Goal: Subscribe to service/newsletter

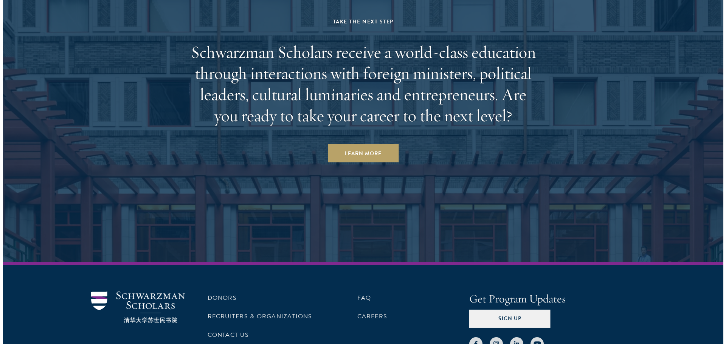
scroll to position [1953, 0]
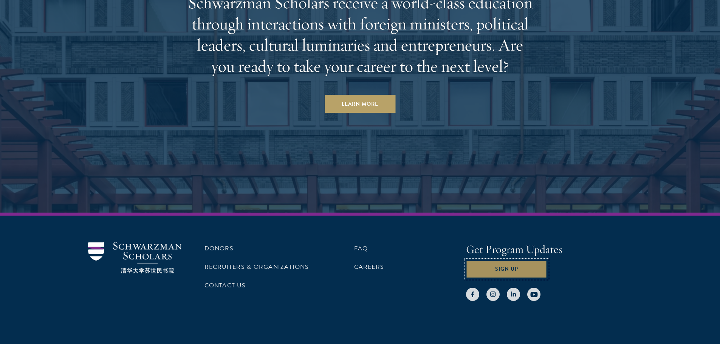
click at [528, 261] on button "Sign Up" at bounding box center [506, 270] width 81 height 18
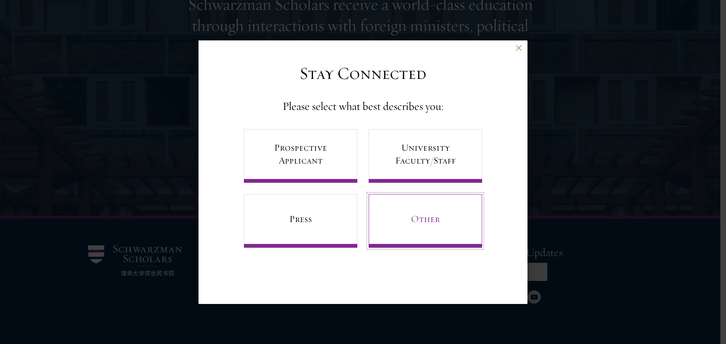
click at [428, 233] on link "Other" at bounding box center [425, 221] width 113 height 54
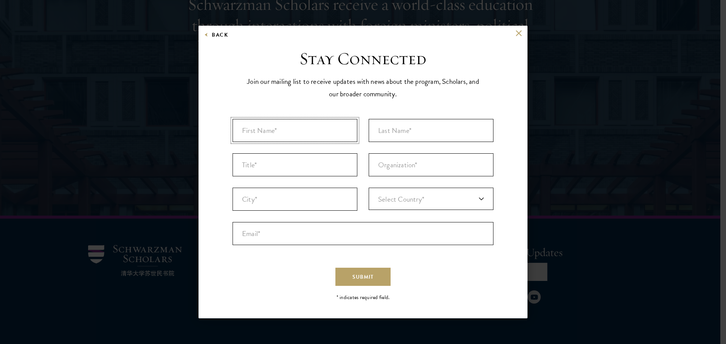
click at [314, 130] on input "First Name* *" at bounding box center [295, 130] width 125 height 23
type input "[PERSON_NAME]"
type input "Bircoll"
type input "Program Manager"
type input "[PERSON_NAME] Philanthropies"
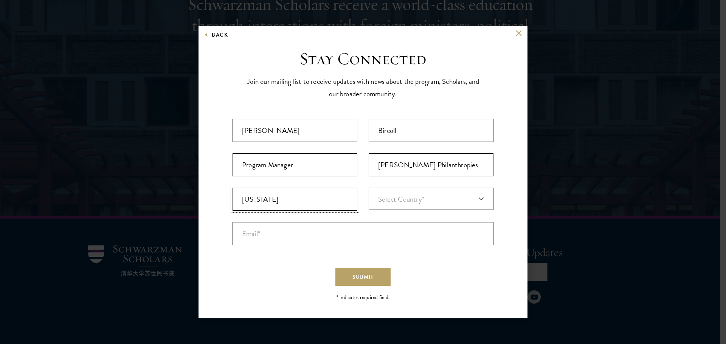
type input "[US_STATE]"
type input "u"
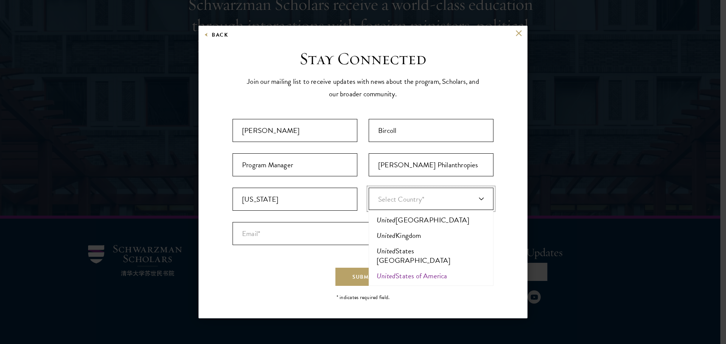
type input "united"
click at [393, 271] on em "United" at bounding box center [386, 276] width 19 height 11
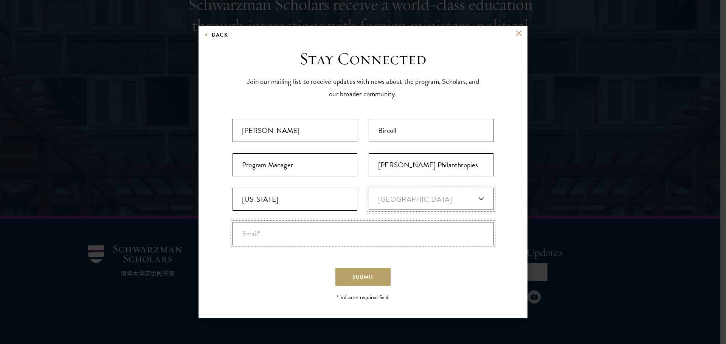
click at [313, 230] on input "Email* *" at bounding box center [363, 233] width 261 height 23
type input "[EMAIL_ADDRESS][PERSON_NAME][DOMAIN_NAME]"
click at [335, 268] on button "Submit" at bounding box center [362, 277] width 55 height 18
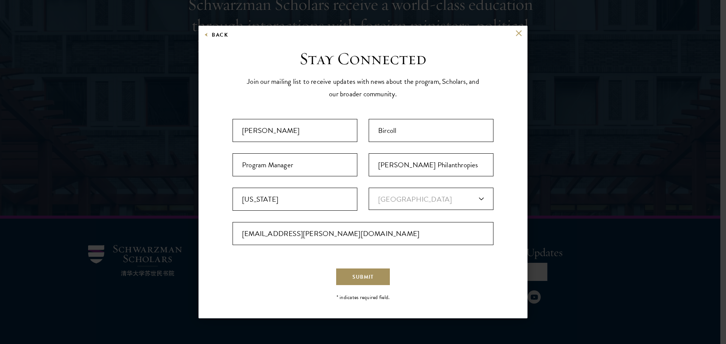
click at [371, 284] on button "Submit" at bounding box center [362, 277] width 55 height 18
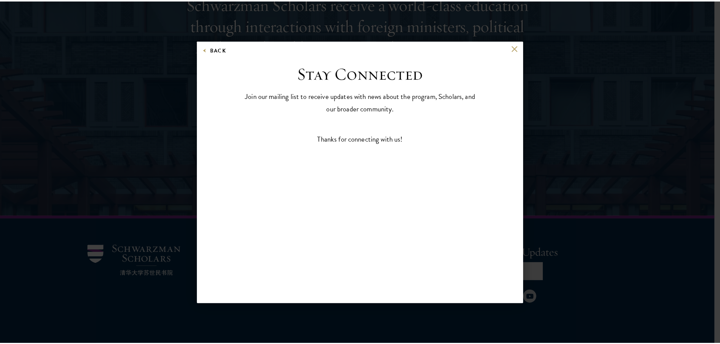
scroll to position [0, 0]
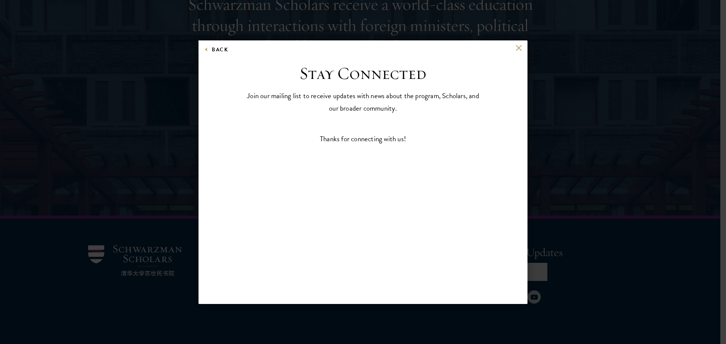
click at [515, 47] on div "Back" at bounding box center [363, 54] width 329 height 18
click at [518, 51] on button at bounding box center [518, 48] width 6 height 6
